Goal: Information Seeking & Learning: Learn about a topic

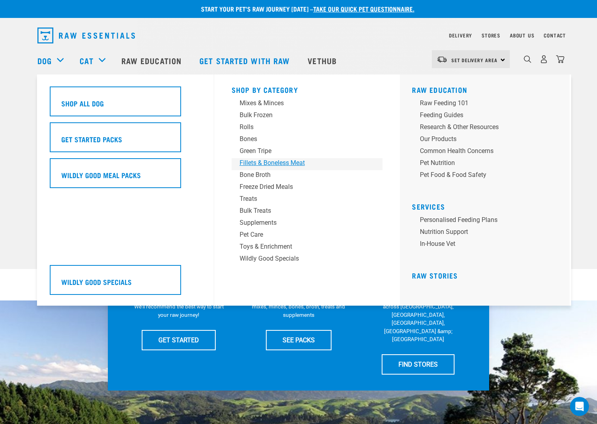
scroll to position [4, 0]
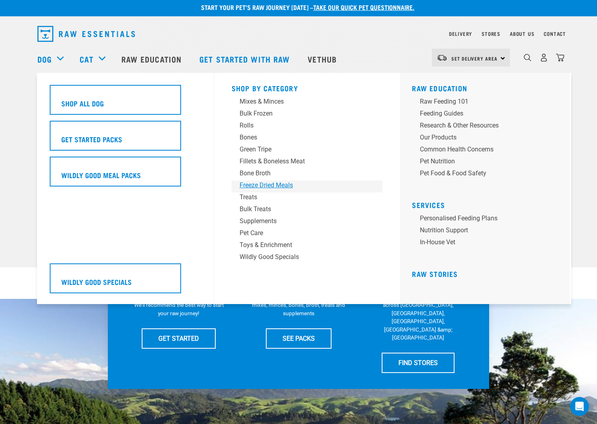
click at [283, 185] on div "Freeze Dried Meals" at bounding box center [302, 185] width 124 height 10
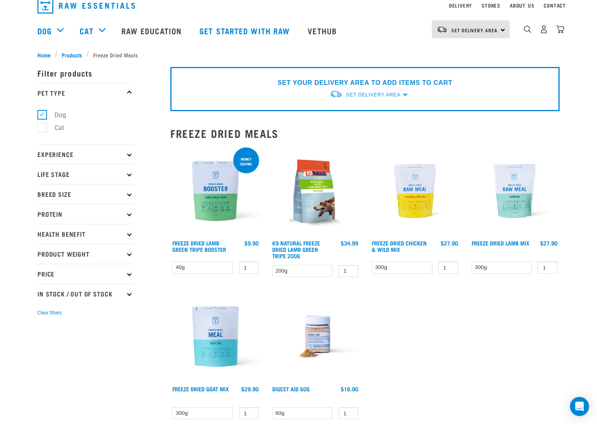
scroll to position [64, 0]
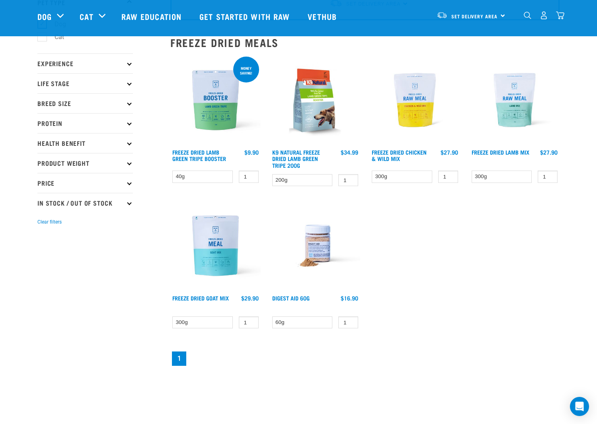
click at [219, 244] on img at bounding box center [215, 245] width 90 height 90
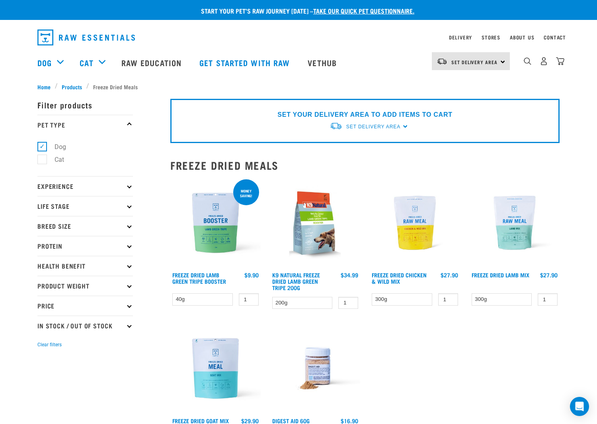
click at [69, 204] on p "Life Stage" at bounding box center [85, 206] width 96 height 20
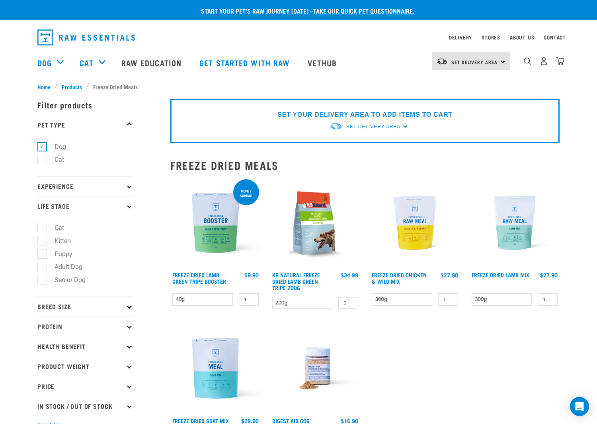
click at [43, 252] on label "Puppy" at bounding box center [59, 254] width 34 height 10
click at [43, 252] on input "Puppy" at bounding box center [39, 252] width 5 height 5
checkbox input "true"
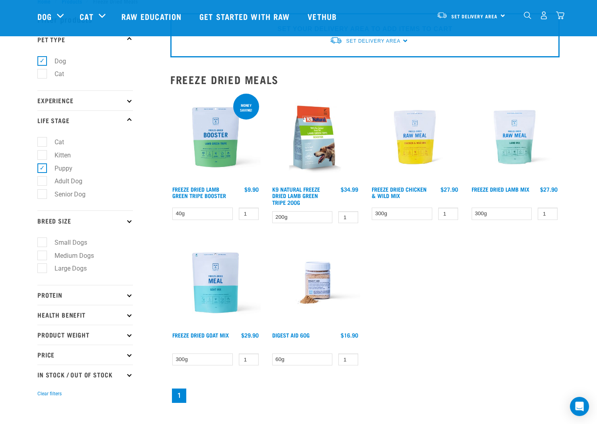
scroll to position [31, 0]
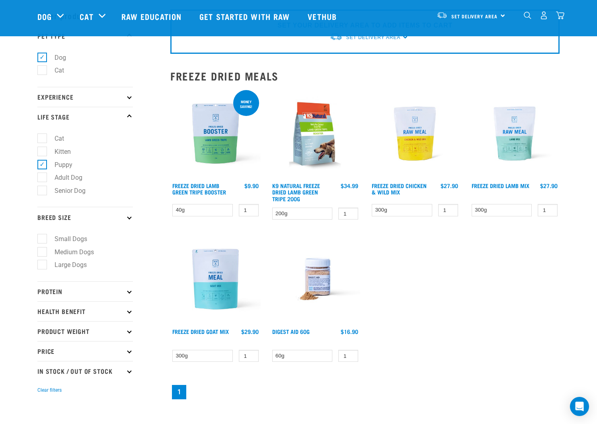
click at [42, 237] on label "Small Dogs" at bounding box center [66, 239] width 49 height 10
click at [41, 237] on input "Small Dogs" at bounding box center [39, 237] width 5 height 5
checkbox input "true"
click at [130, 291] on icon at bounding box center [129, 291] width 4 height 4
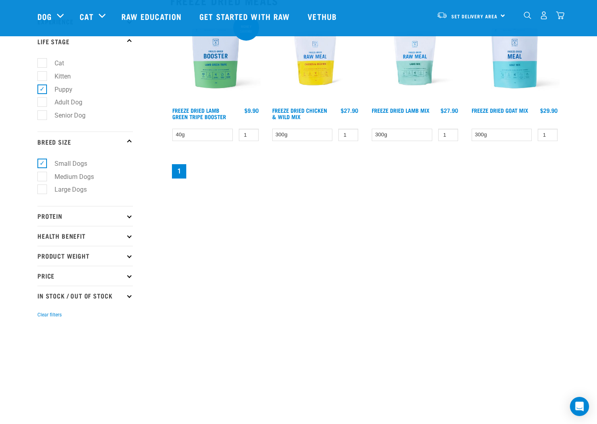
scroll to position [109, 0]
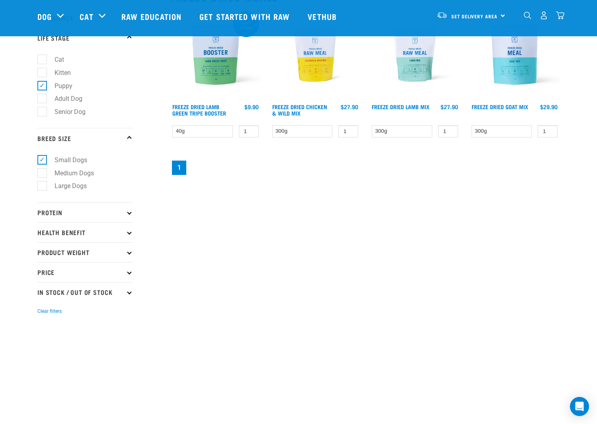
click at [129, 213] on icon at bounding box center [129, 212] width 4 height 4
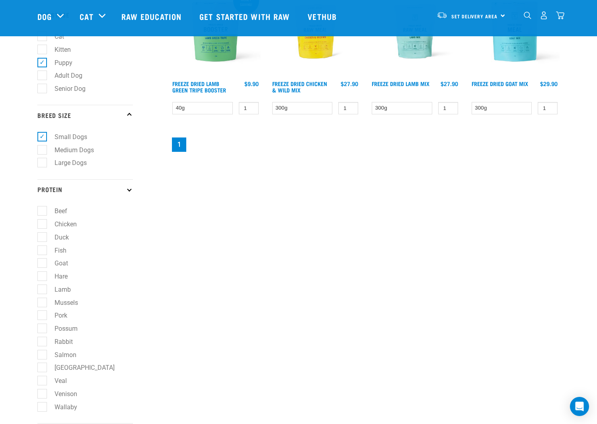
scroll to position [141, 0]
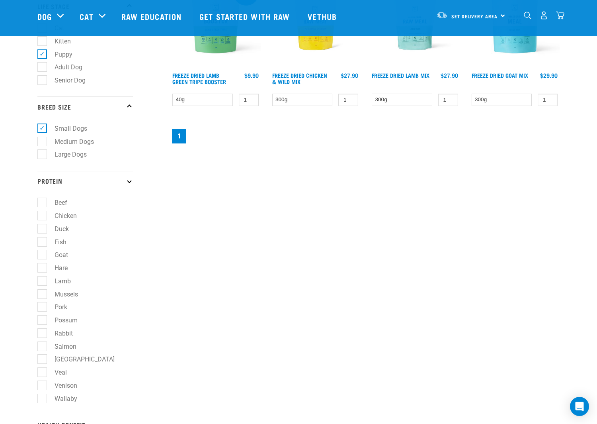
click at [44, 280] on label "Lamb" at bounding box center [58, 281] width 32 height 10
click at [43, 280] on input "Lamb" at bounding box center [39, 279] width 5 height 5
checkbox input "true"
click at [43, 293] on label "Mussels" at bounding box center [61, 294] width 39 height 10
click at [43, 293] on input "Mussels" at bounding box center [39, 292] width 5 height 5
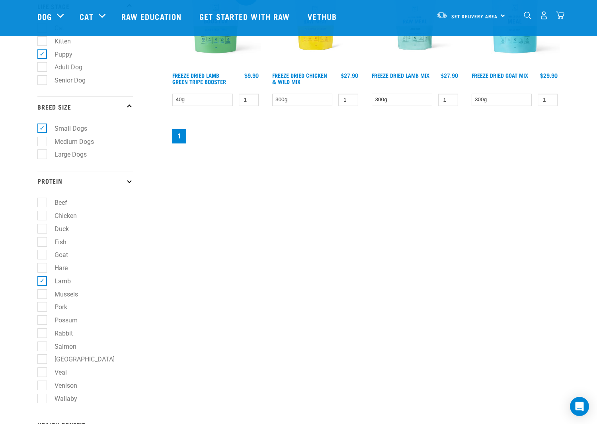
checkbox input "true"
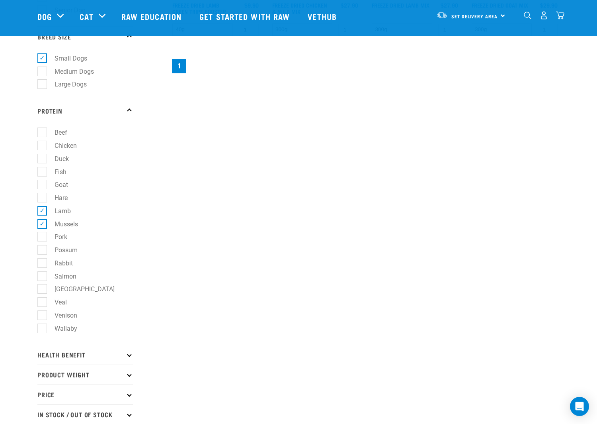
scroll to position [211, 0]
click at [45, 133] on label "Beef" at bounding box center [56, 132] width 29 height 10
click at [43, 133] on input "Beef" at bounding box center [39, 131] width 5 height 5
checkbox input "true"
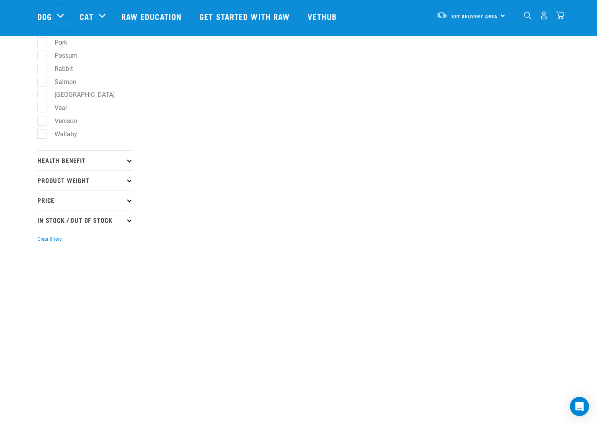
scroll to position [472, 0]
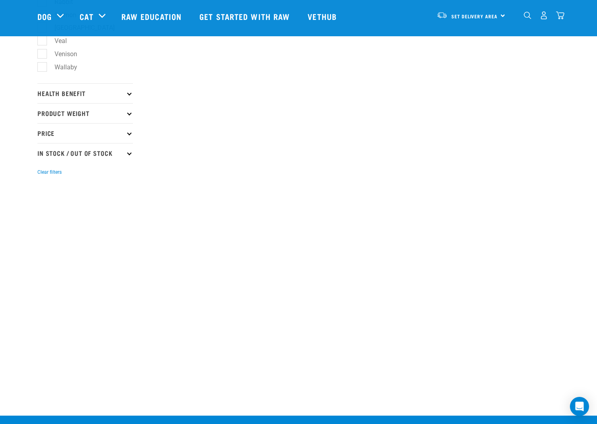
click at [129, 94] on icon at bounding box center [129, 93] width 4 height 4
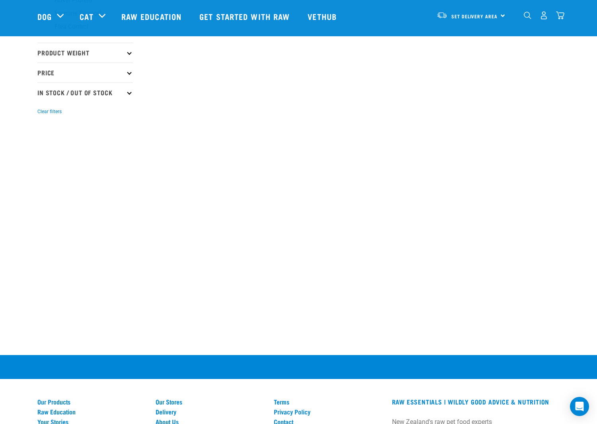
scroll to position [620, 0]
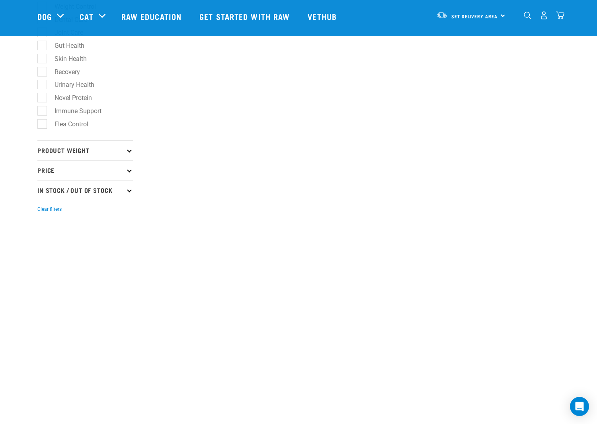
click at [127, 151] on p "Product Weight" at bounding box center [85, 150] width 96 height 20
click at [45, 172] on label "500g" at bounding box center [57, 172] width 30 height 10
click at [43, 172] on input "500g" at bounding box center [39, 170] width 5 height 5
checkbox input "true"
click at [132, 224] on p "Price" at bounding box center [85, 224] width 96 height 20
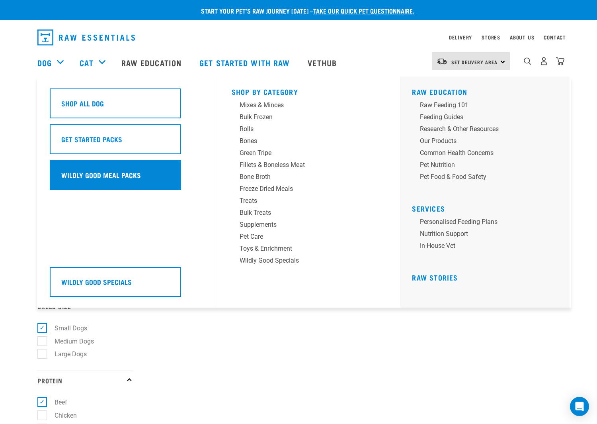
click at [122, 170] on h5 "Wildly Good Meal Packs" at bounding box center [101, 175] width 80 height 10
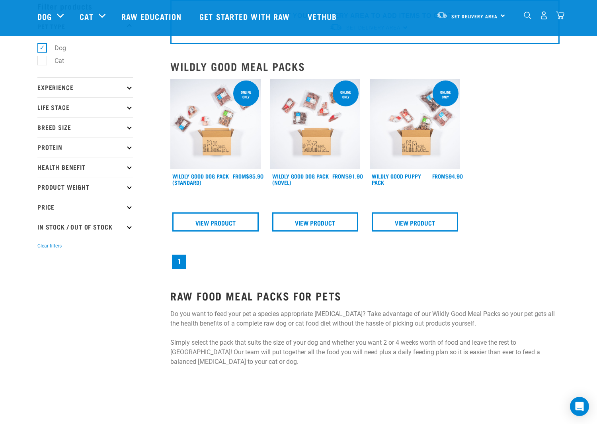
scroll to position [47, 0]
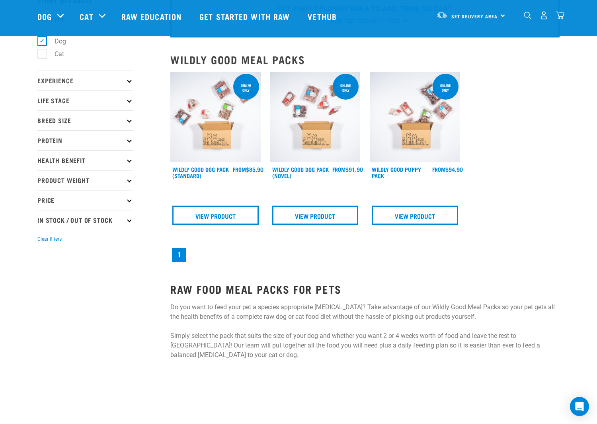
click at [427, 115] on img at bounding box center [415, 117] width 90 height 90
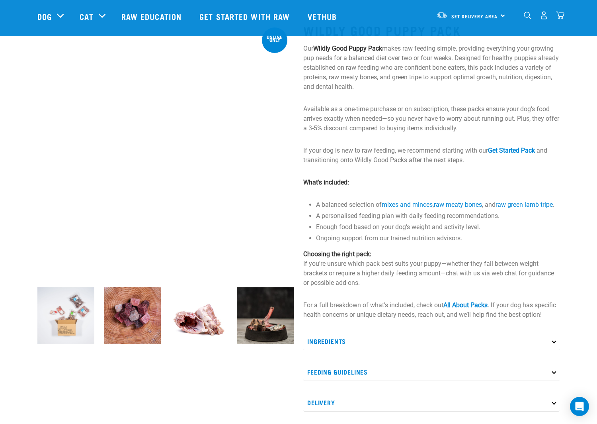
scroll to position [38, 0]
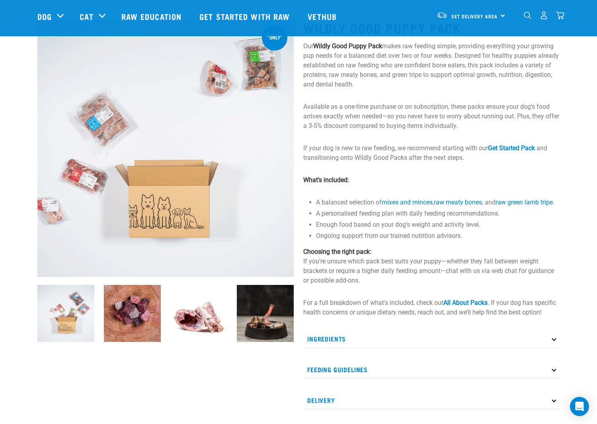
click at [192, 319] on img at bounding box center [198, 313] width 57 height 57
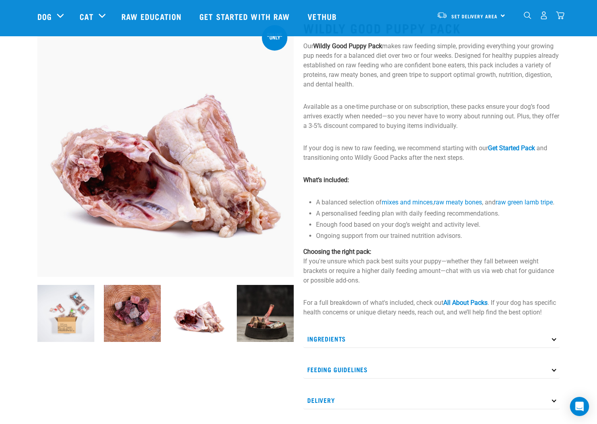
click at [274, 325] on img at bounding box center [265, 313] width 57 height 57
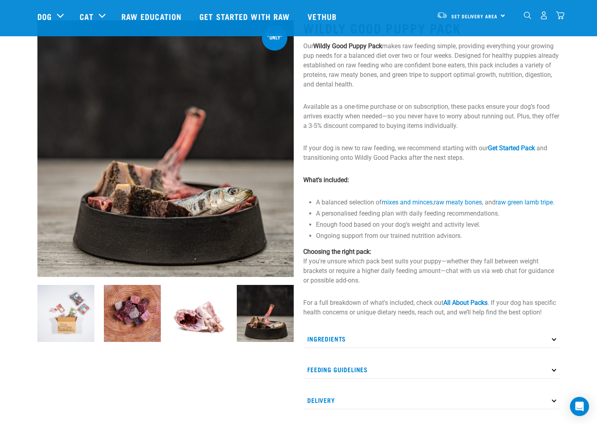
click at [194, 322] on img at bounding box center [198, 313] width 57 height 57
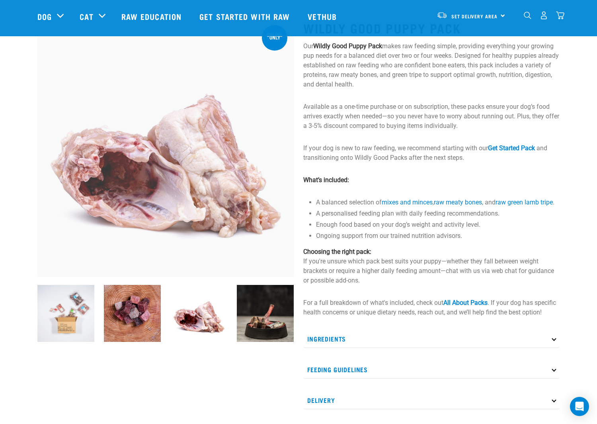
click at [60, 314] on img at bounding box center [65, 313] width 57 height 57
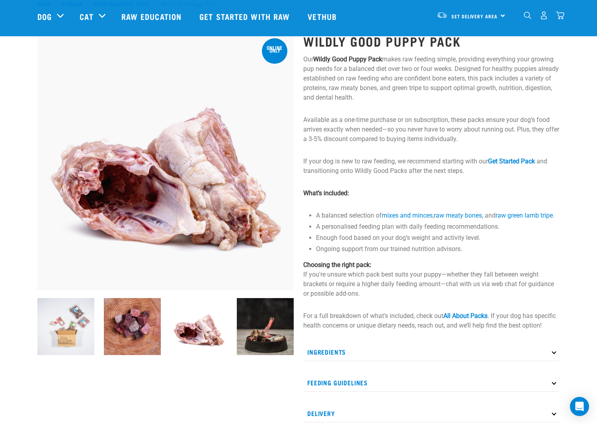
scroll to position [27, 0]
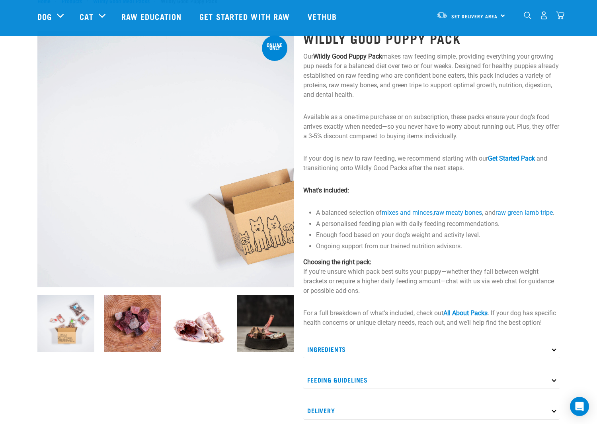
click at [555, 351] on icon at bounding box center [554, 348] width 4 height 4
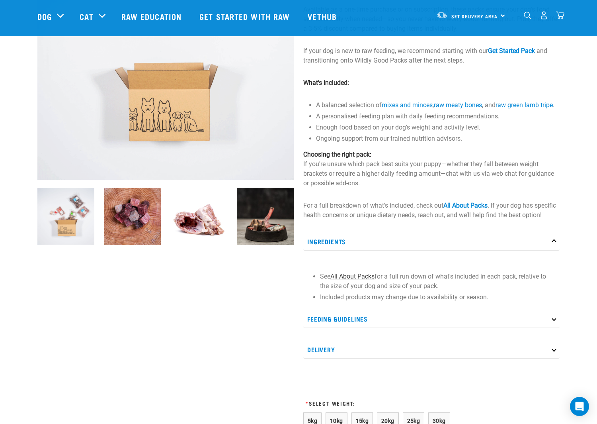
scroll to position [136, 0]
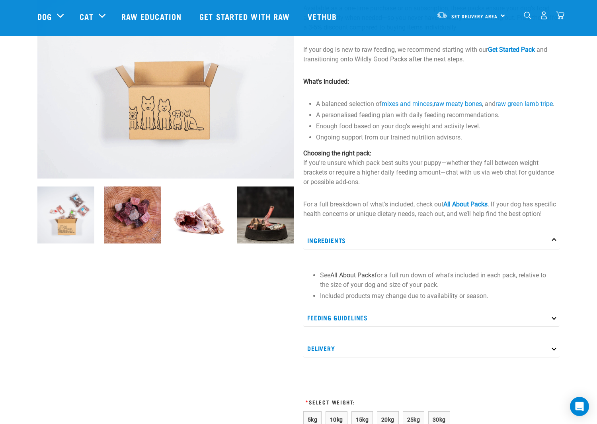
click at [352, 279] on link "All About Packs" at bounding box center [352, 275] width 44 height 8
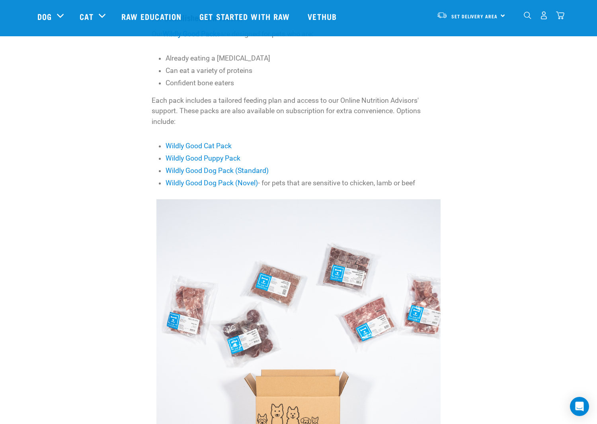
scroll to position [276, 0]
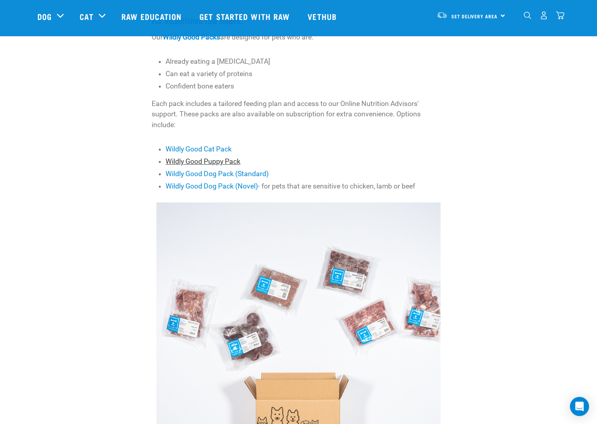
click at [223, 160] on link "Wildly Good Puppy Pack" at bounding box center [203, 161] width 75 height 8
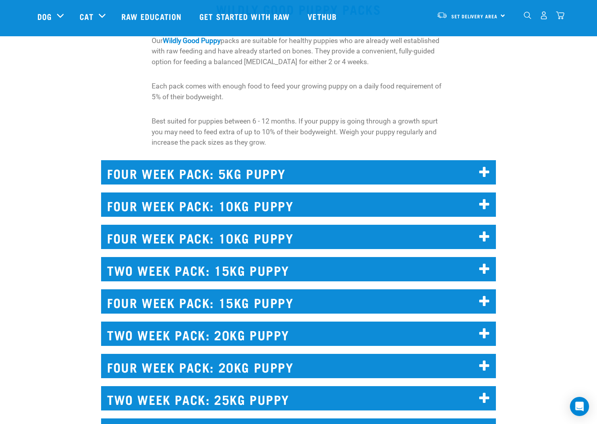
scroll to position [5051, 0]
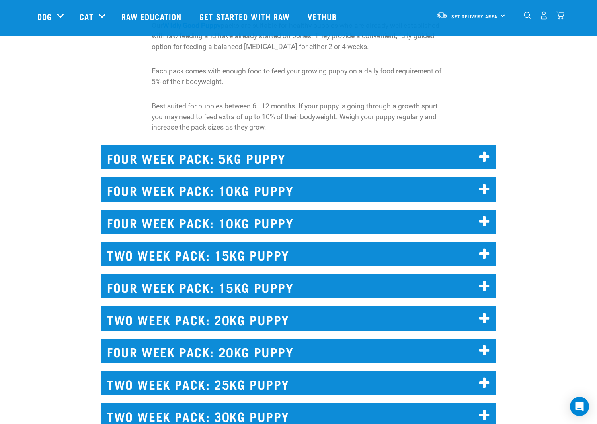
drag, startPoint x: 486, startPoint y: 178, endPoint x: 490, endPoint y: 180, distance: 4.3
click at [486, 183] on icon at bounding box center [484, 189] width 11 height 13
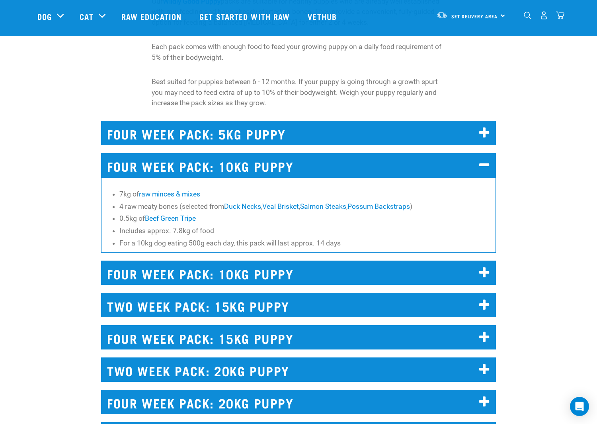
scroll to position [5088, 0]
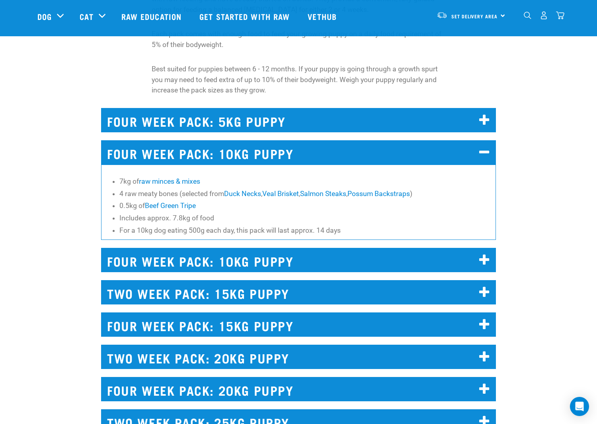
click at [487, 114] on icon at bounding box center [484, 120] width 11 height 13
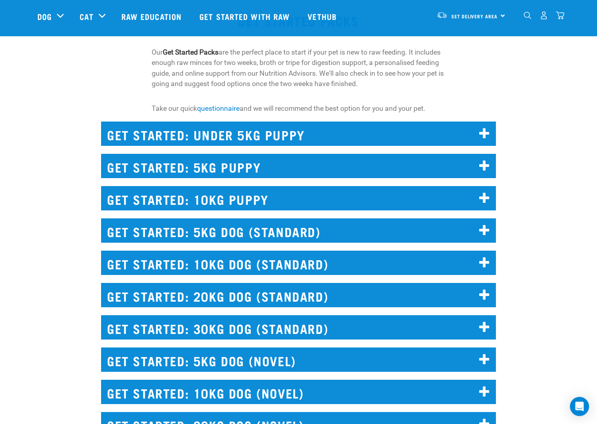
scroll to position [779, 0]
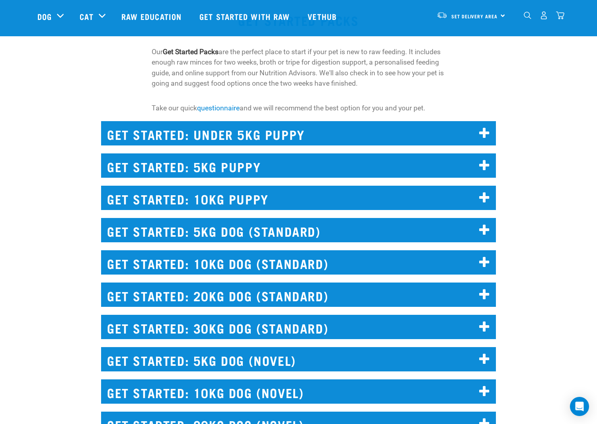
click at [484, 161] on icon at bounding box center [484, 165] width 11 height 13
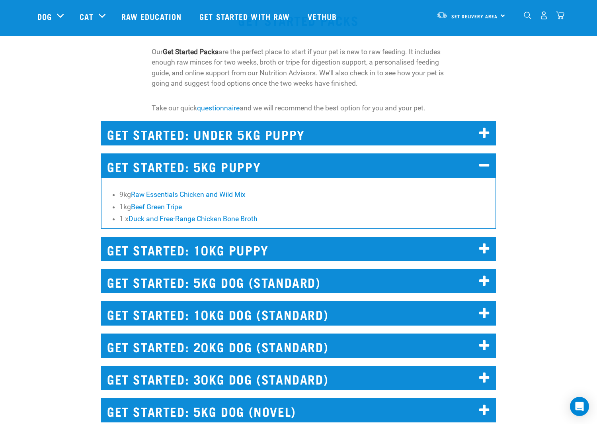
click at [484, 161] on icon at bounding box center [484, 165] width 11 height 13
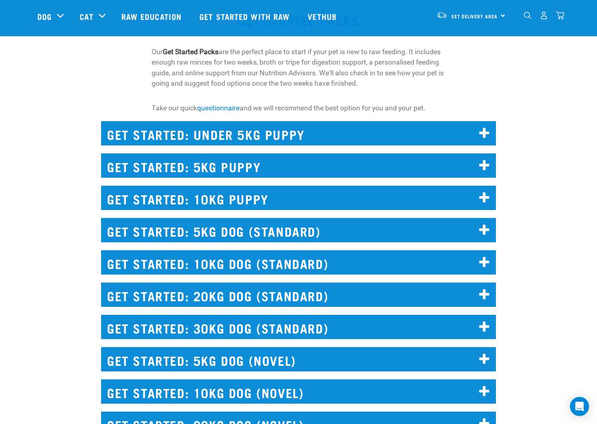
click at [484, 195] on icon at bounding box center [484, 198] width 11 height 13
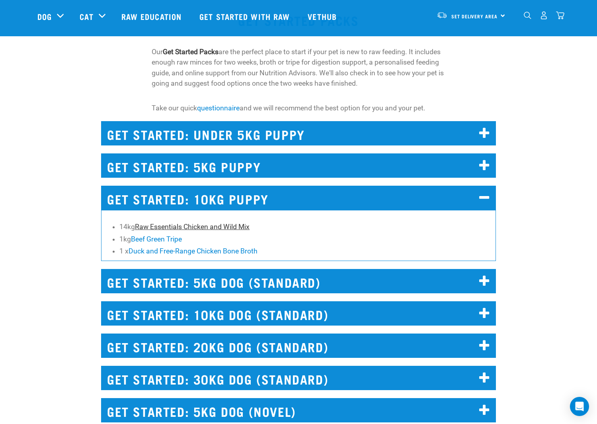
click at [206, 223] on link "Raw Essentials Chicken and Wild Mix" at bounding box center [192, 227] width 115 height 8
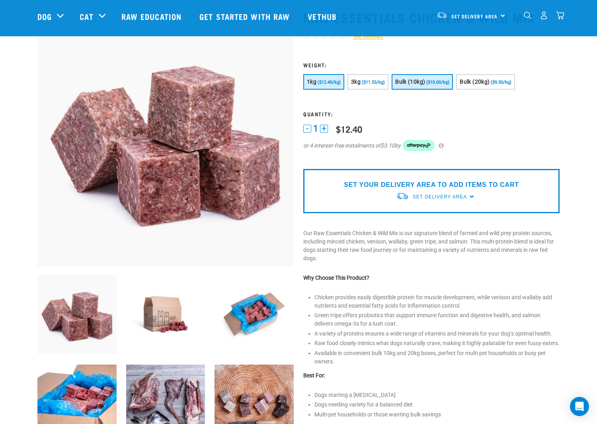
scroll to position [48, 0]
click at [255, 315] on img at bounding box center [254, 313] width 79 height 79
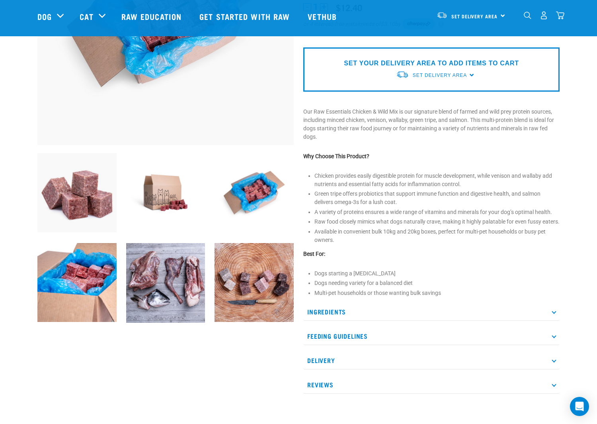
scroll to position [274, 0]
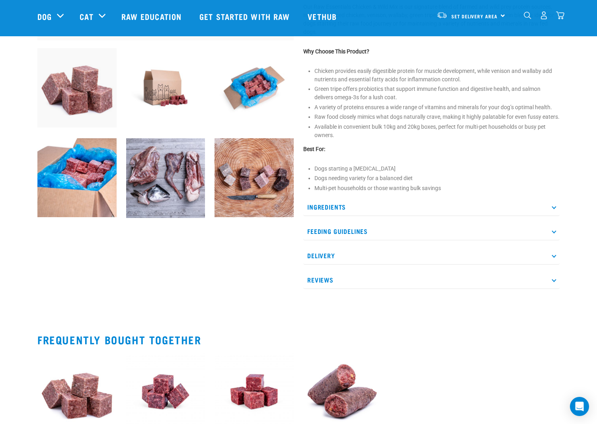
click at [243, 168] on img at bounding box center [254, 177] width 79 height 79
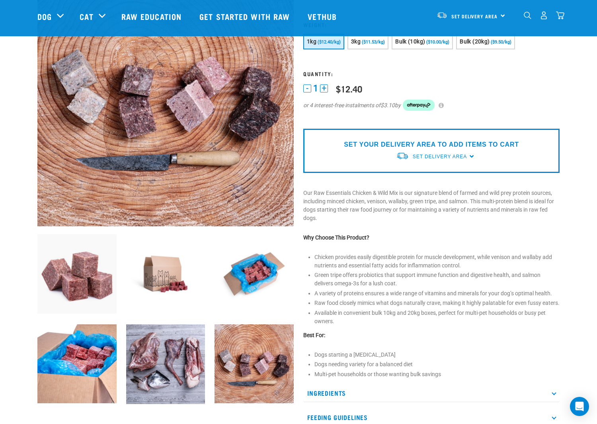
scroll to position [78, 0]
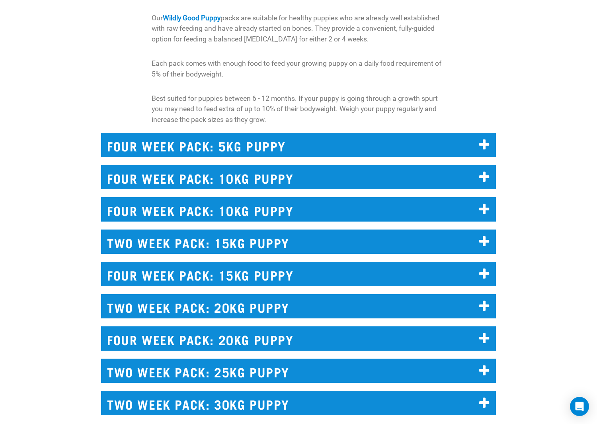
scroll to position [5, 0]
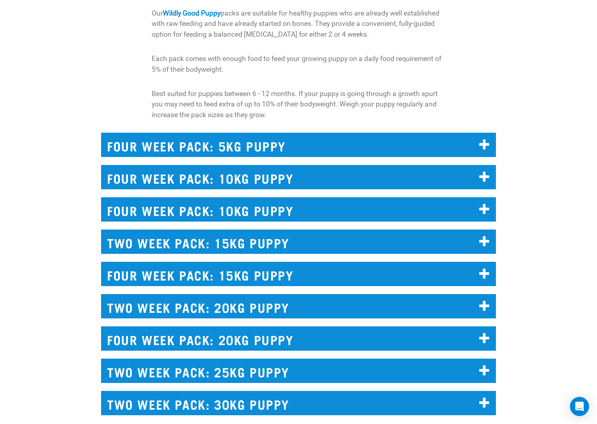
click at [485, 171] on icon at bounding box center [484, 177] width 11 height 13
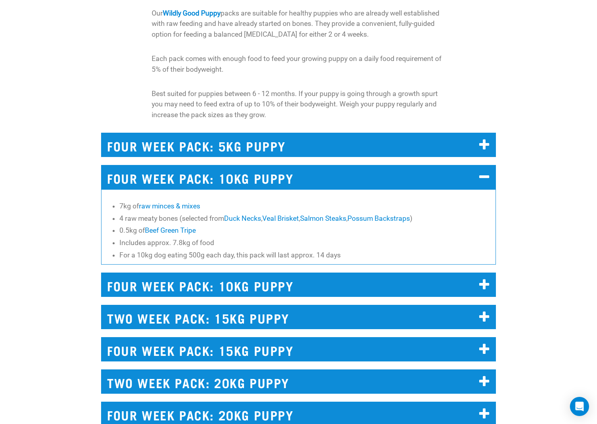
click at [485, 171] on icon at bounding box center [484, 177] width 11 height 13
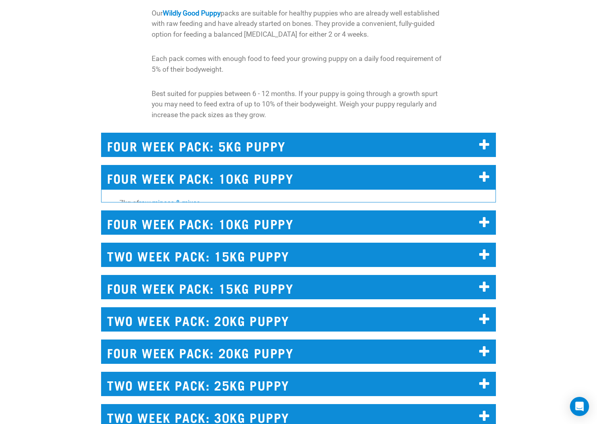
click at [485, 171] on icon at bounding box center [484, 177] width 11 height 13
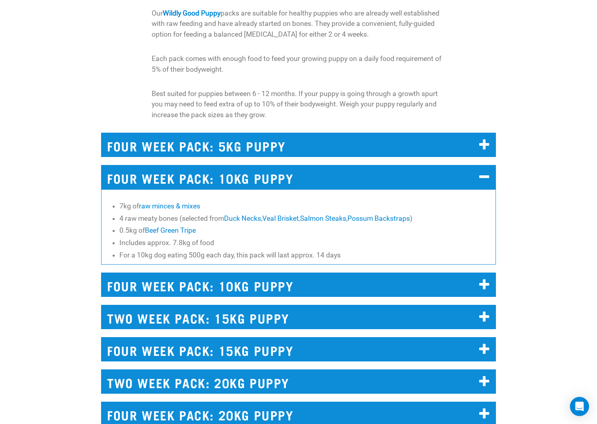
click at [485, 171] on icon at bounding box center [484, 177] width 11 height 13
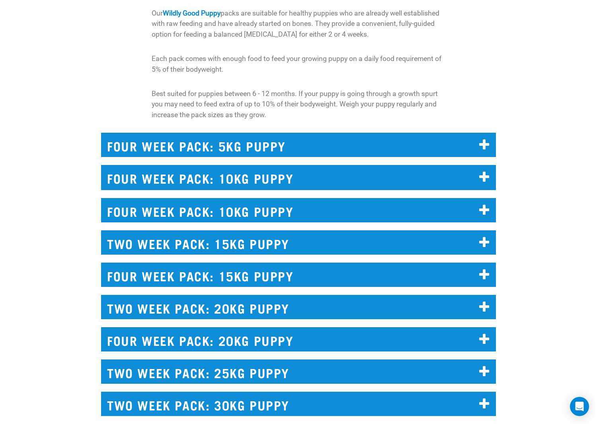
click at [485, 171] on icon at bounding box center [484, 177] width 11 height 13
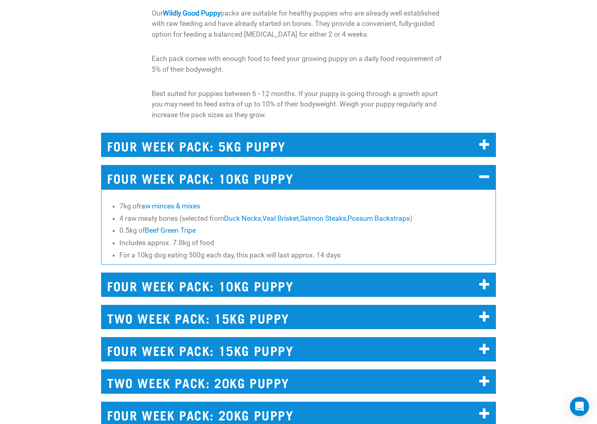
click at [485, 171] on icon at bounding box center [484, 177] width 11 height 13
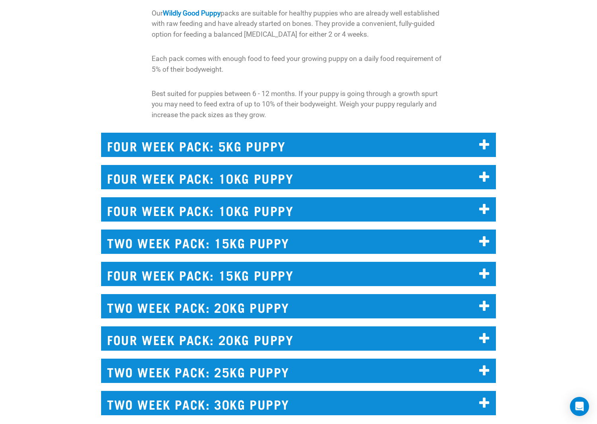
click at [487, 235] on icon at bounding box center [484, 241] width 11 height 13
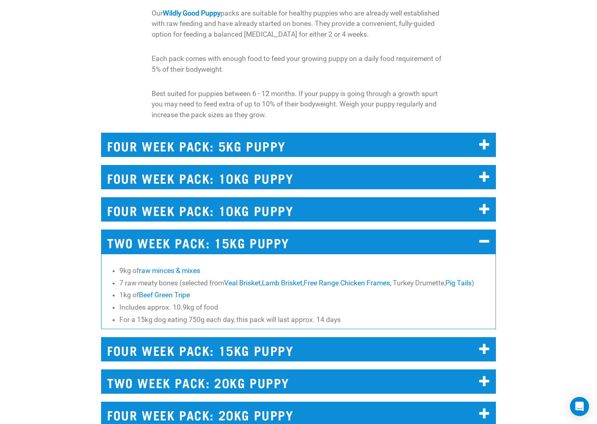
click at [487, 235] on icon at bounding box center [484, 241] width 11 height 13
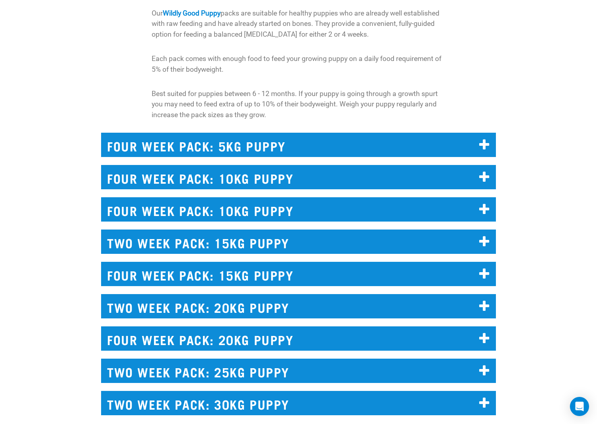
click at [486, 139] on icon at bounding box center [484, 145] width 11 height 13
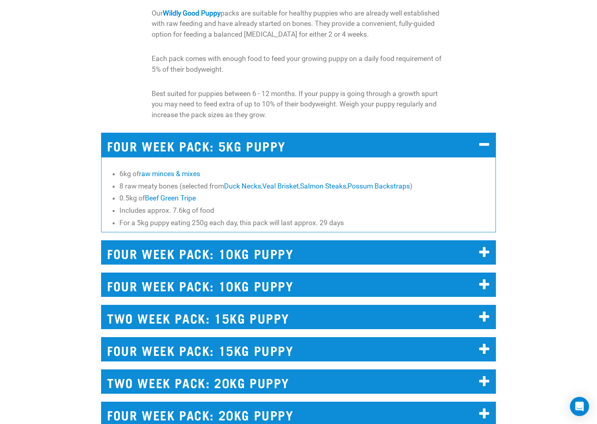
click at [486, 139] on icon at bounding box center [484, 145] width 11 height 13
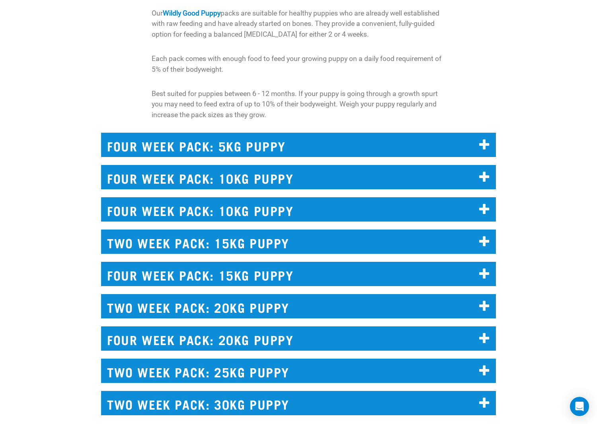
click at [486, 171] on icon at bounding box center [484, 177] width 11 height 13
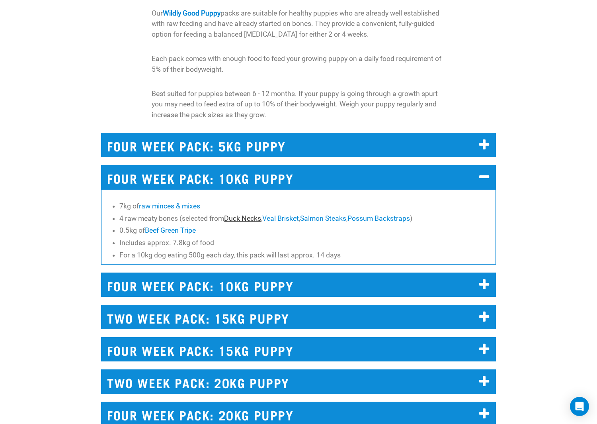
click at [260, 214] on link "Duck Necks" at bounding box center [242, 218] width 37 height 8
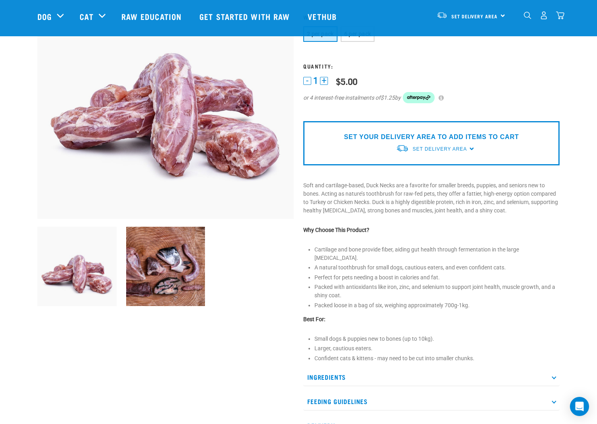
scroll to position [127, 0]
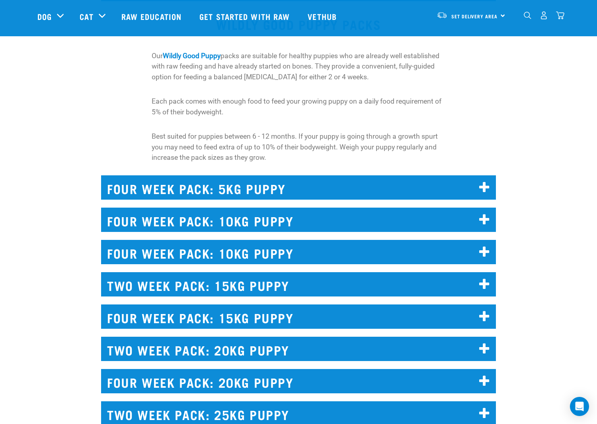
scroll to position [4991, 0]
